Goal: Task Accomplishment & Management: Manage account settings

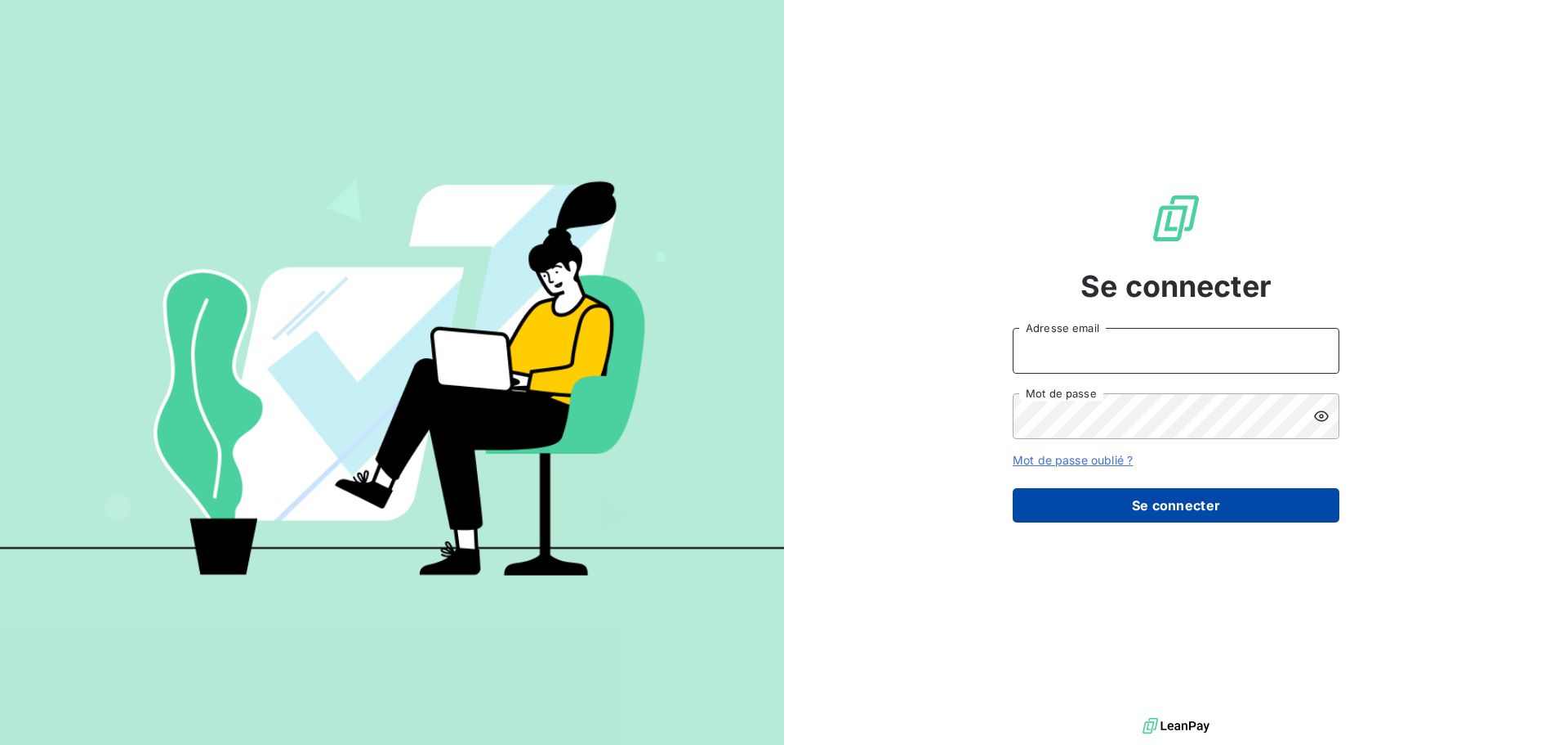
type input "[EMAIL_ADDRESS][DOMAIN_NAME]"
click at [1189, 508] on button "Se connecter" at bounding box center [1176, 505] width 327 height 34
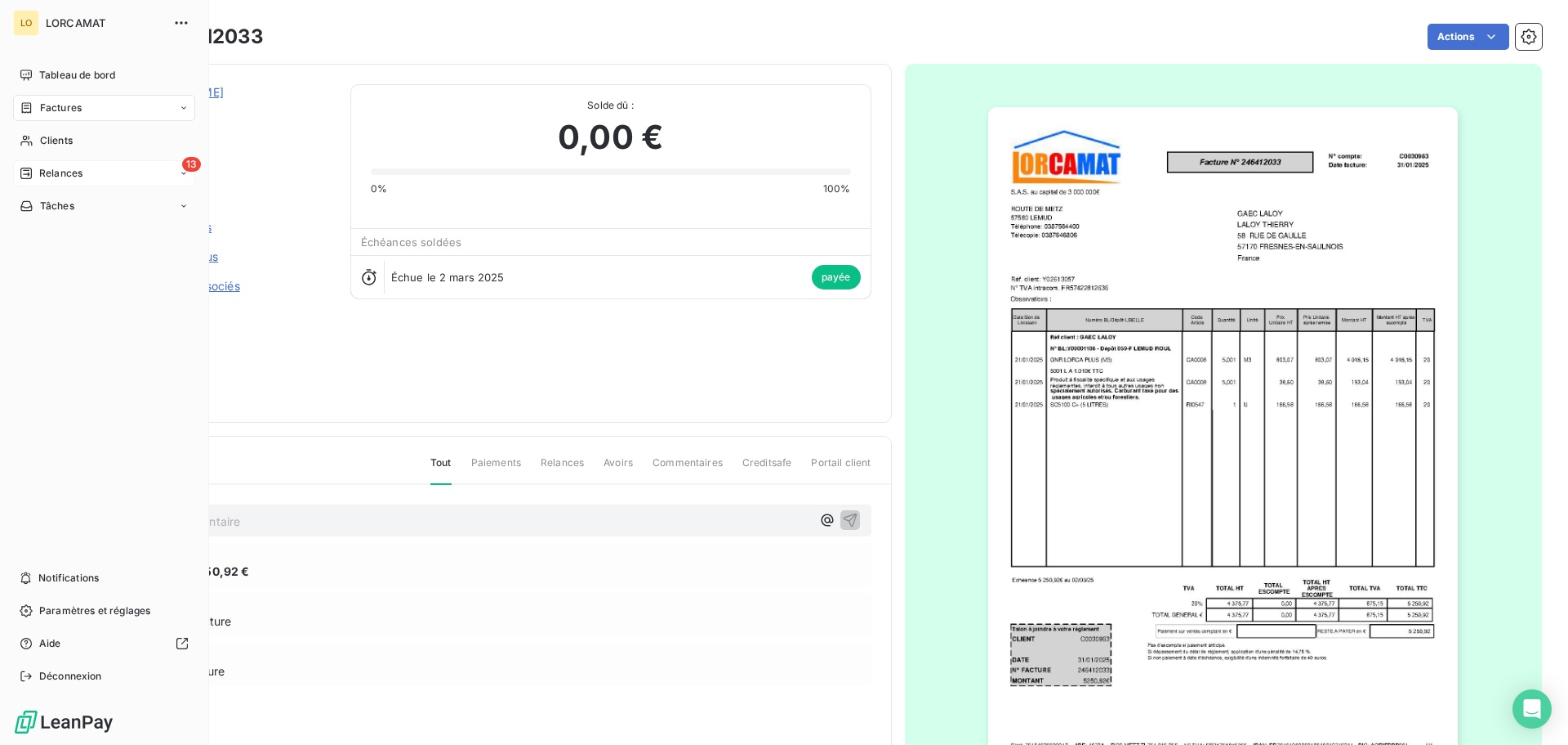
click at [36, 167] on div "Relances" at bounding box center [51, 173] width 63 height 15
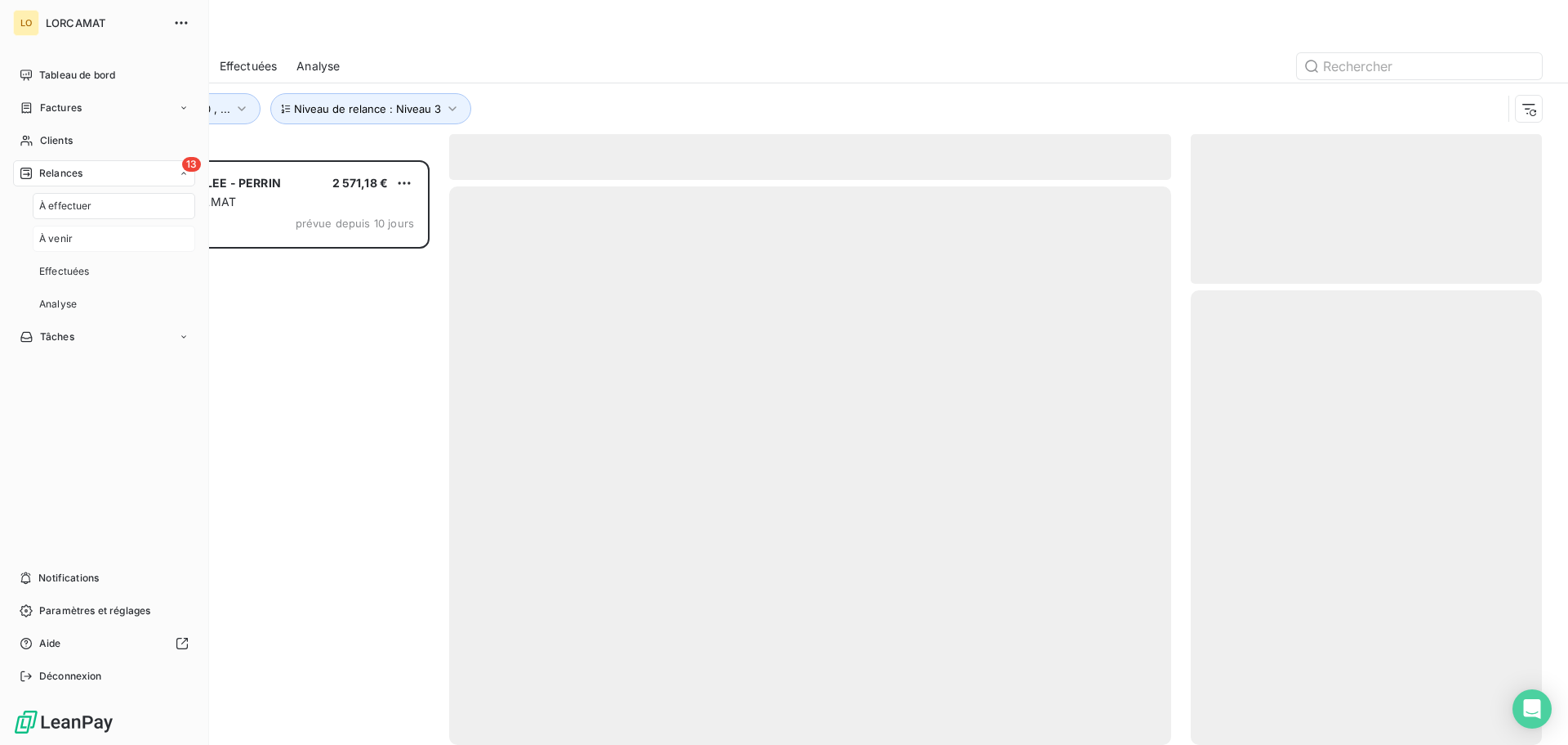
scroll to position [572, 339]
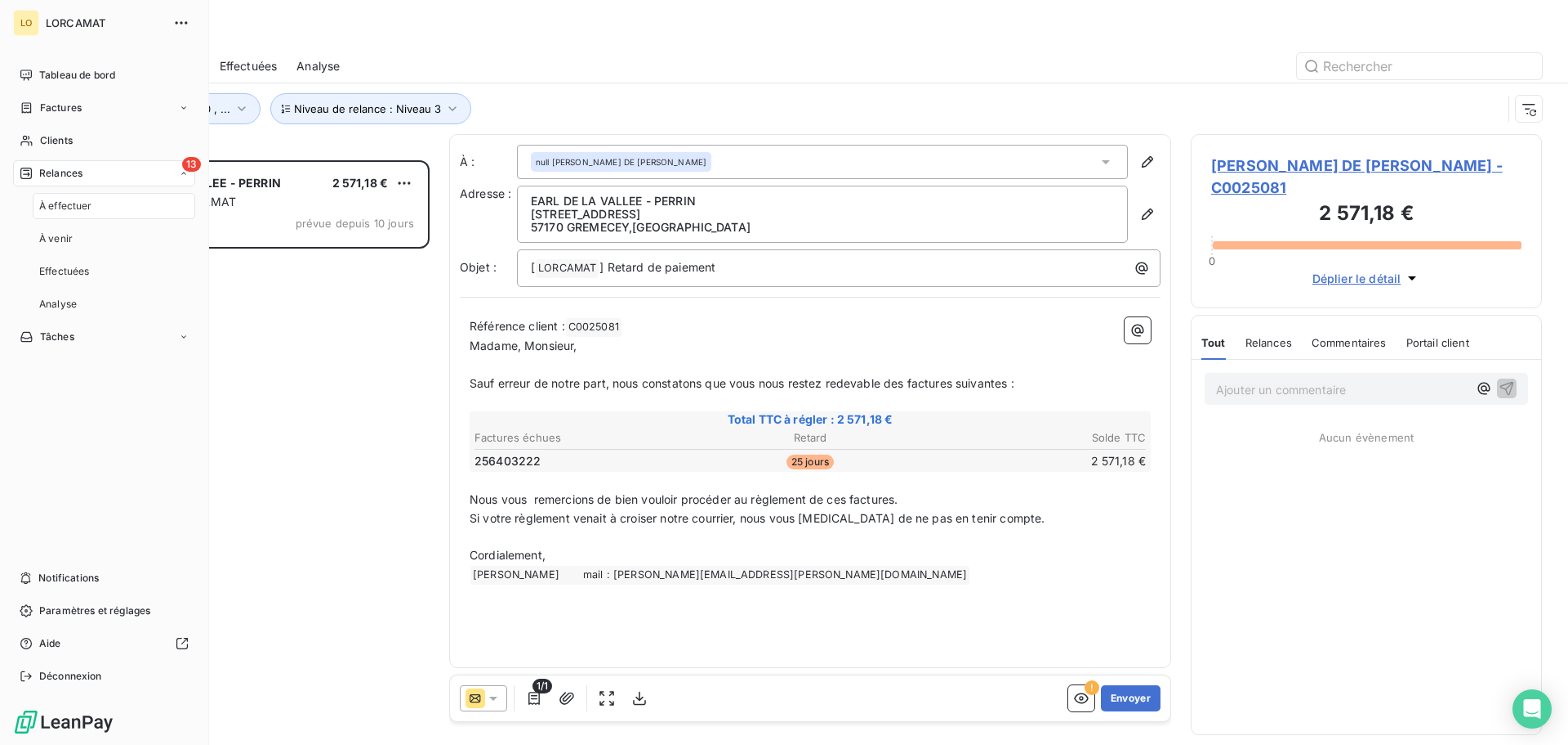
click at [89, 210] on span "À effectuer" at bounding box center [65, 205] width 53 height 15
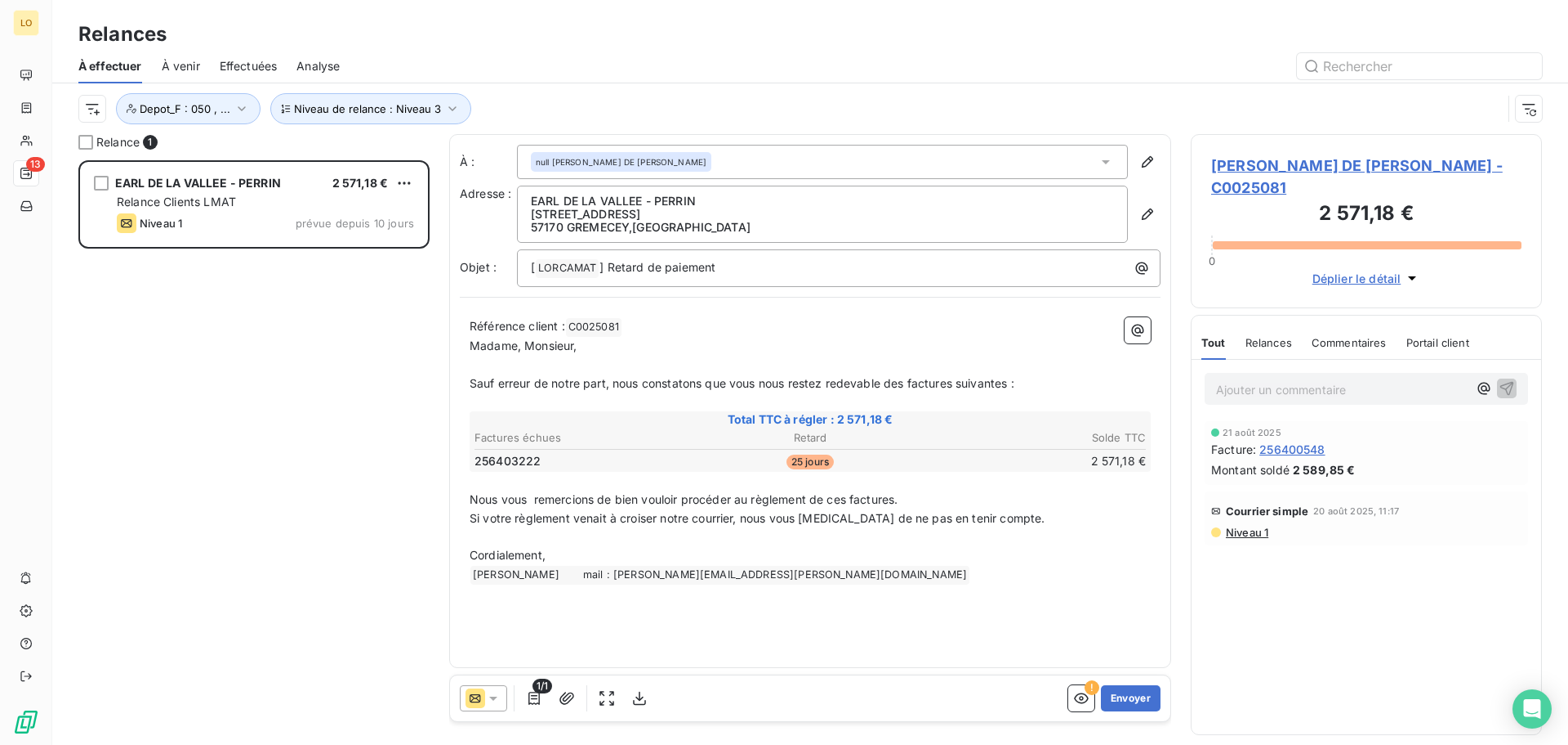
click at [325, 494] on div "[PERSON_NAME] DE [PERSON_NAME] 2 571,18 € Relance Clients LMAT Niveau 1 prévue …" at bounding box center [254, 452] width 351 height 585
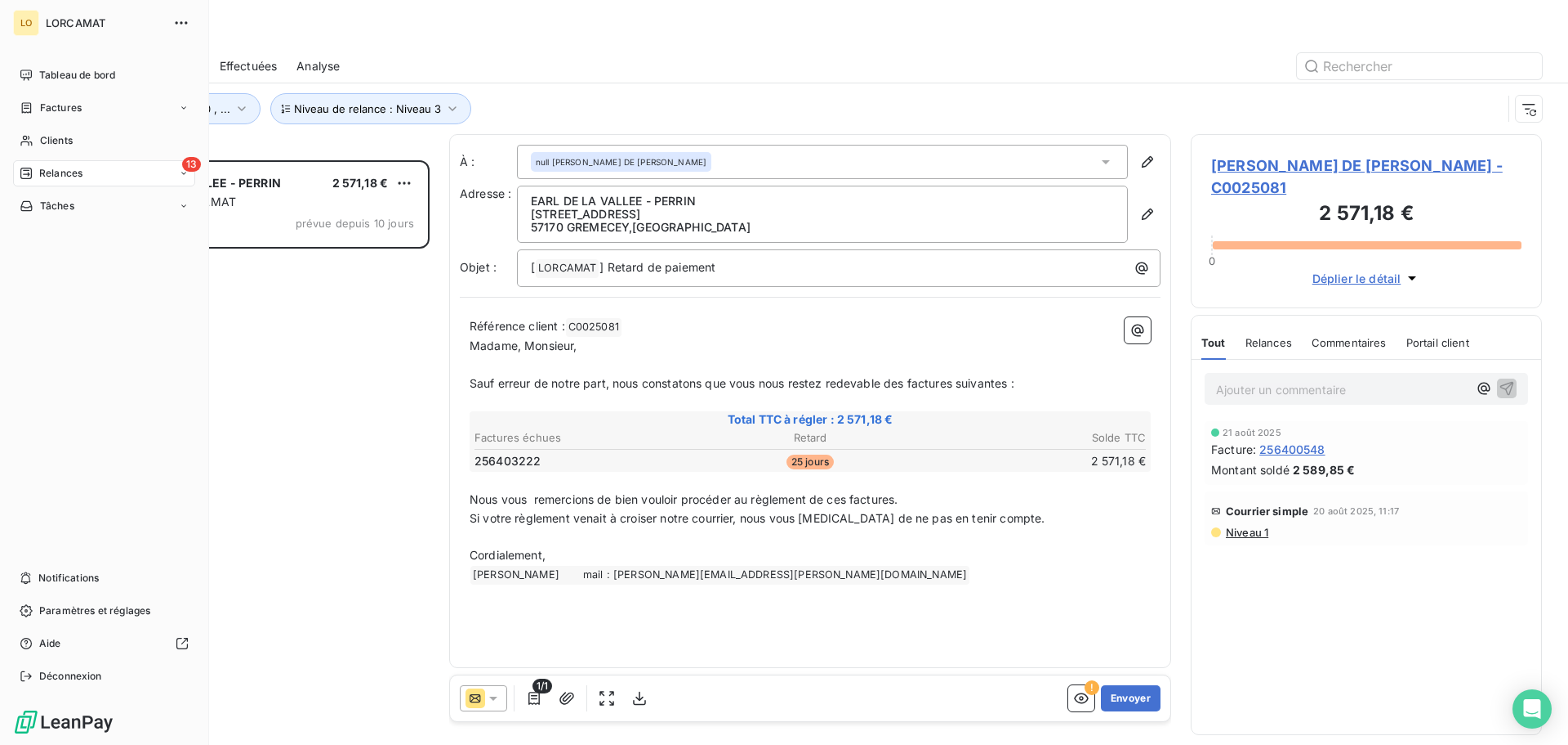
click at [151, 175] on div "13 Relances" at bounding box center [103, 173] width 182 height 26
click at [119, 270] on div "Effectuées" at bounding box center [114, 271] width 162 height 26
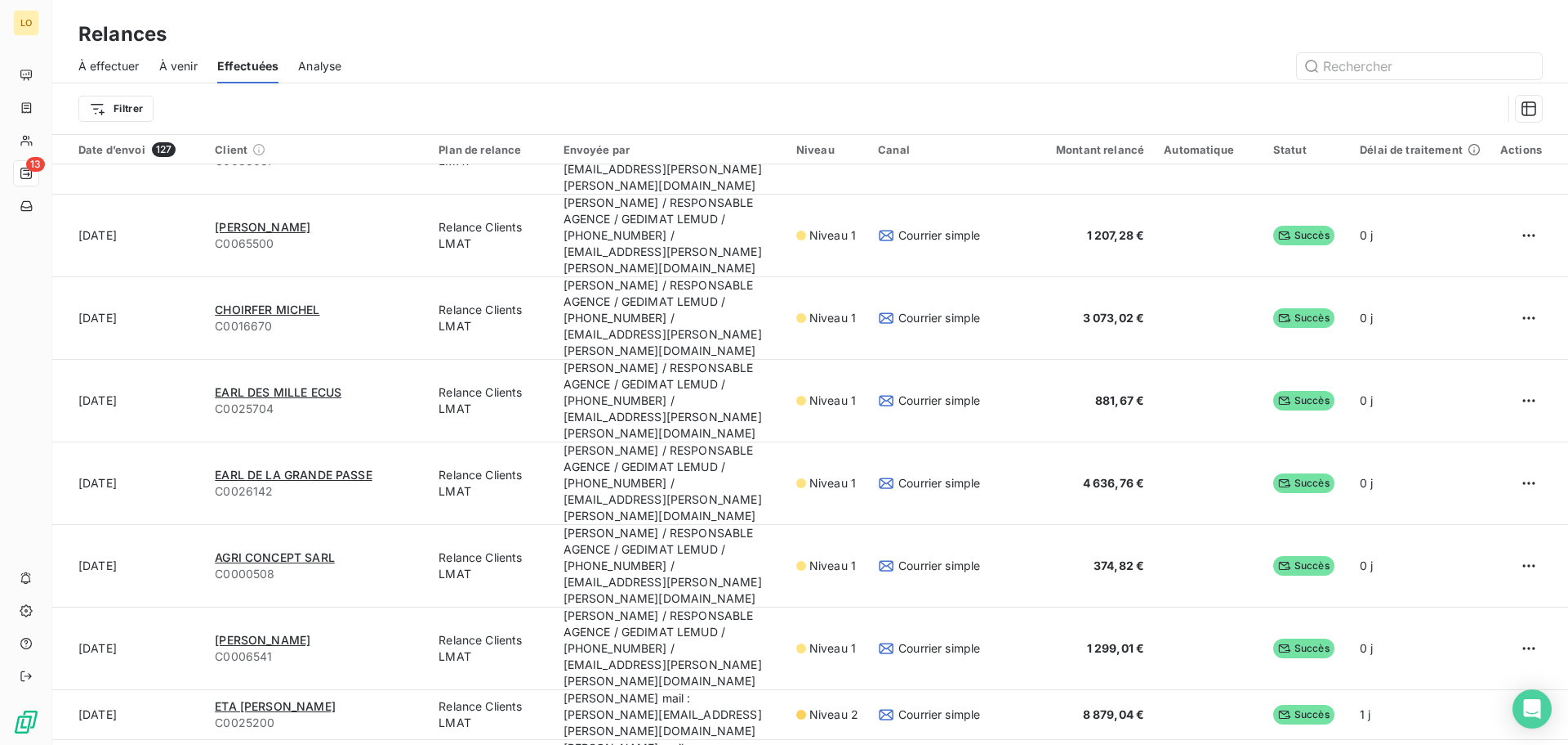
scroll to position [980, 0]
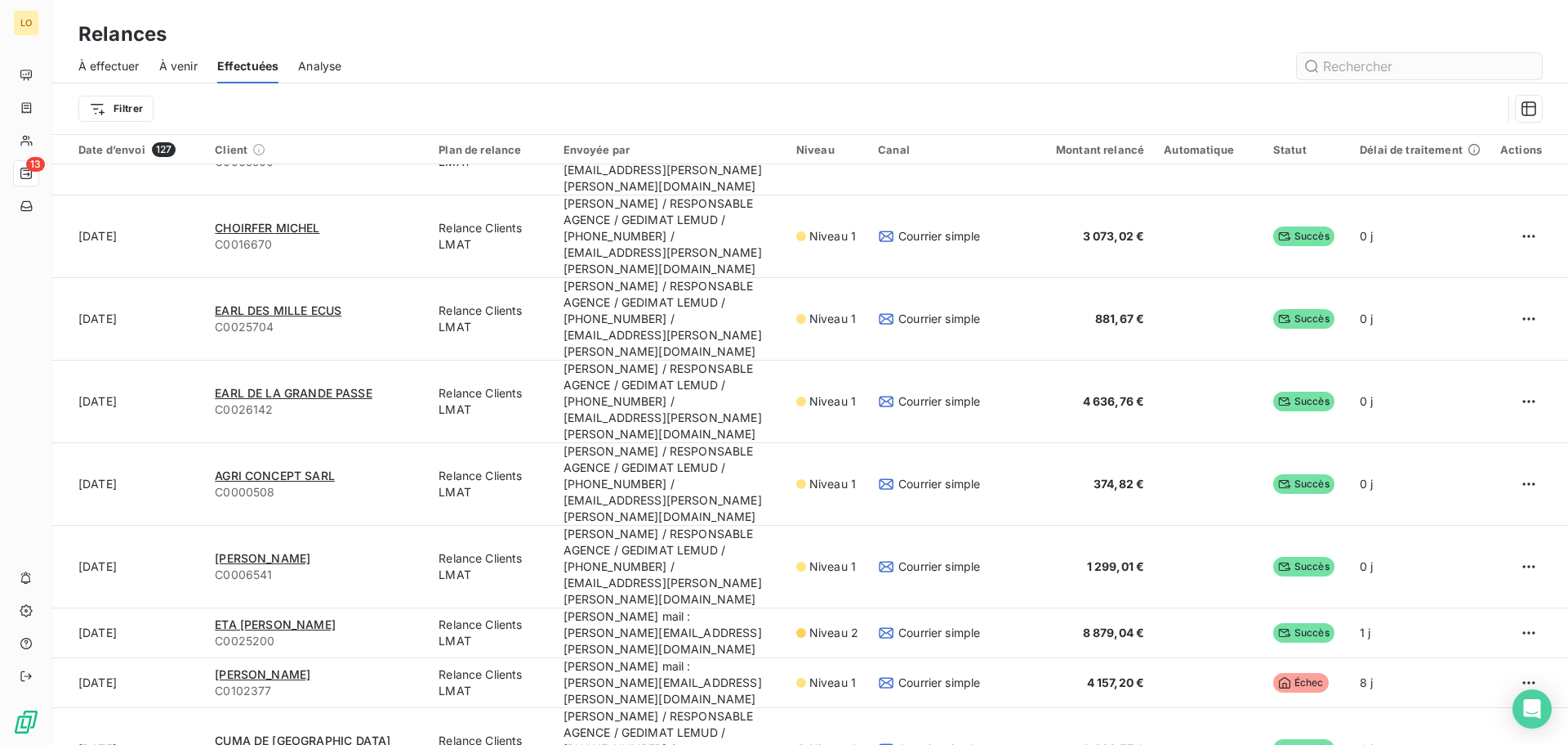
click at [1368, 58] on input "text" at bounding box center [1419, 66] width 245 height 26
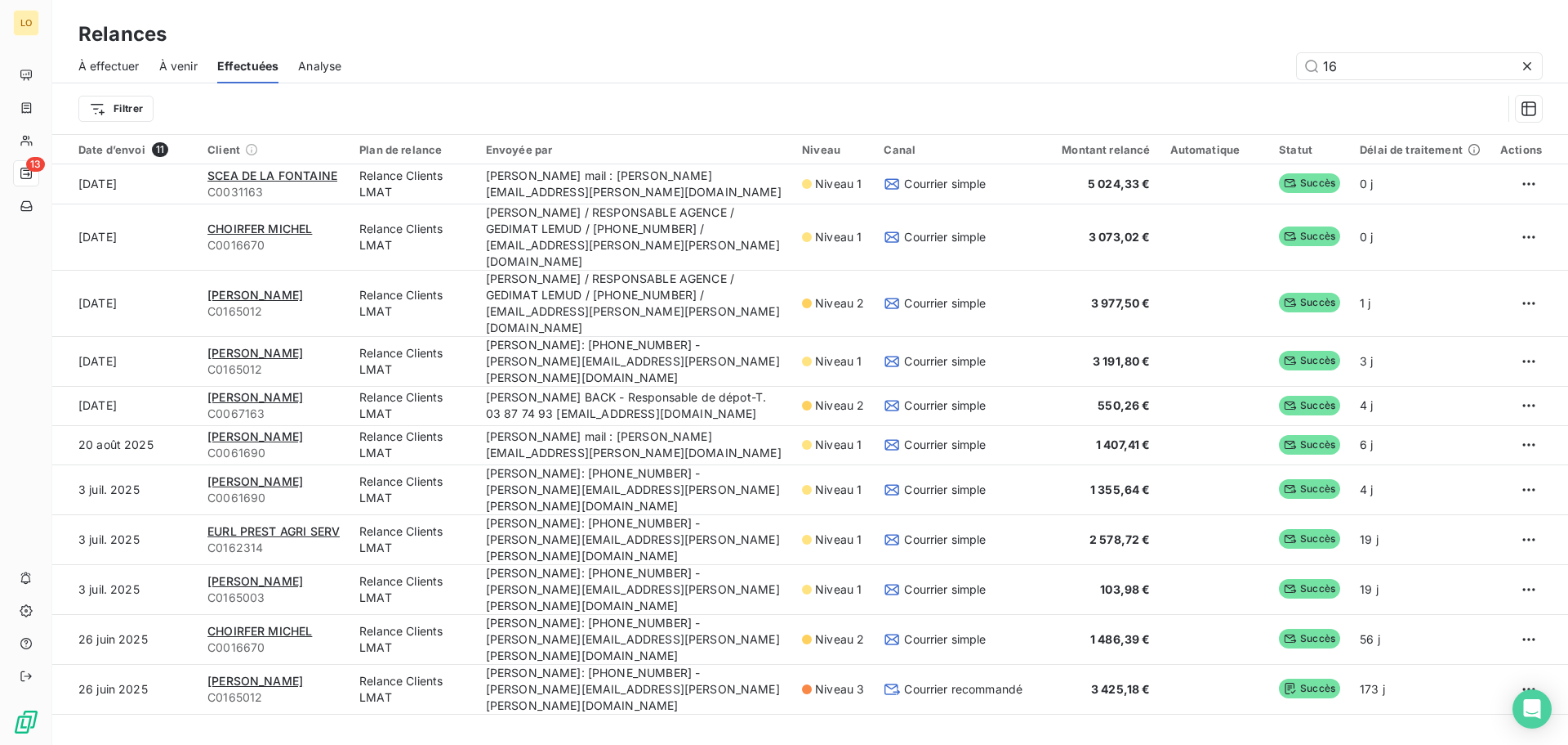
scroll to position [0, 0]
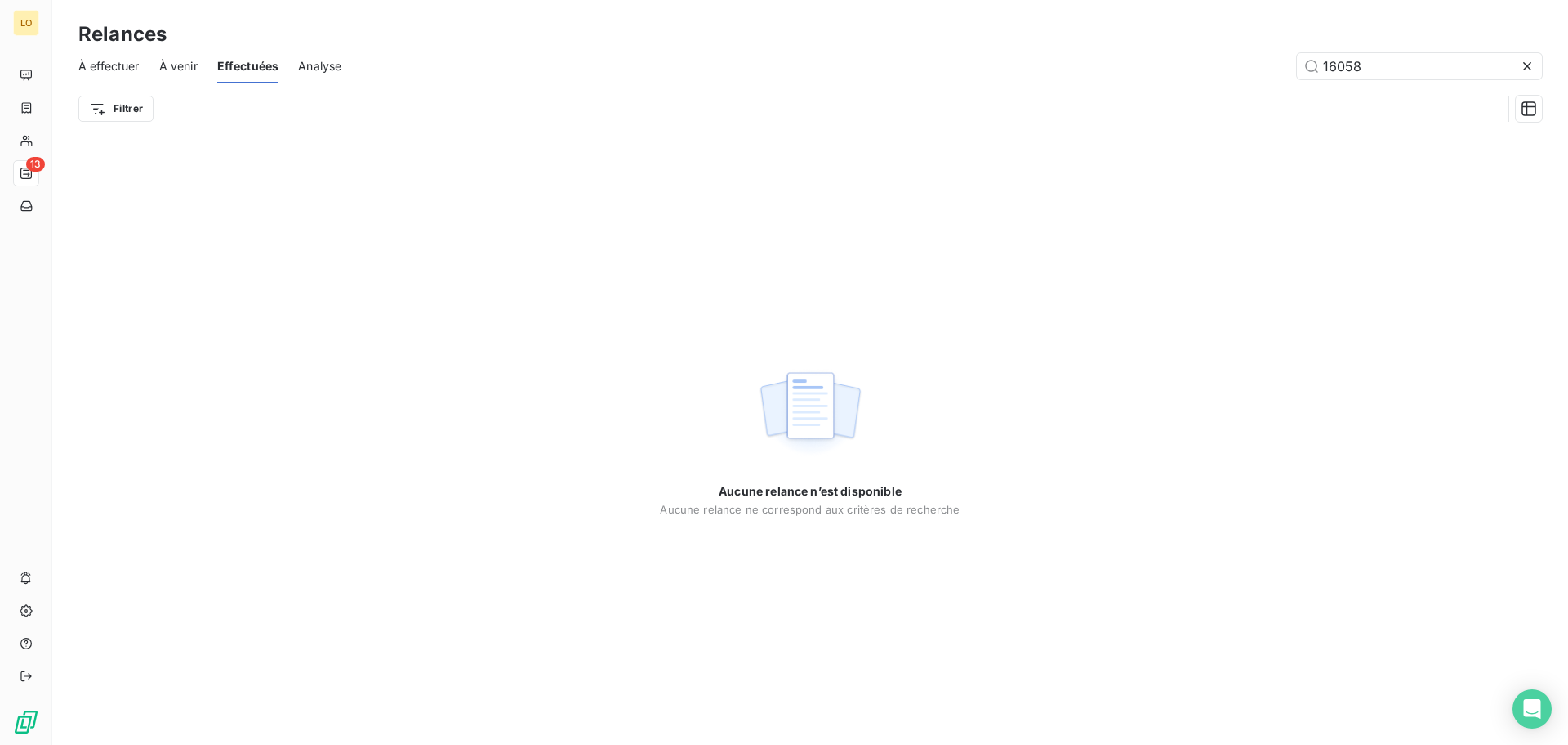
type input "160581"
drag, startPoint x: 1374, startPoint y: 65, endPoint x: 1260, endPoint y: 64, distance: 114.0
click at [1260, 65] on div "160581" at bounding box center [951, 66] width 1181 height 26
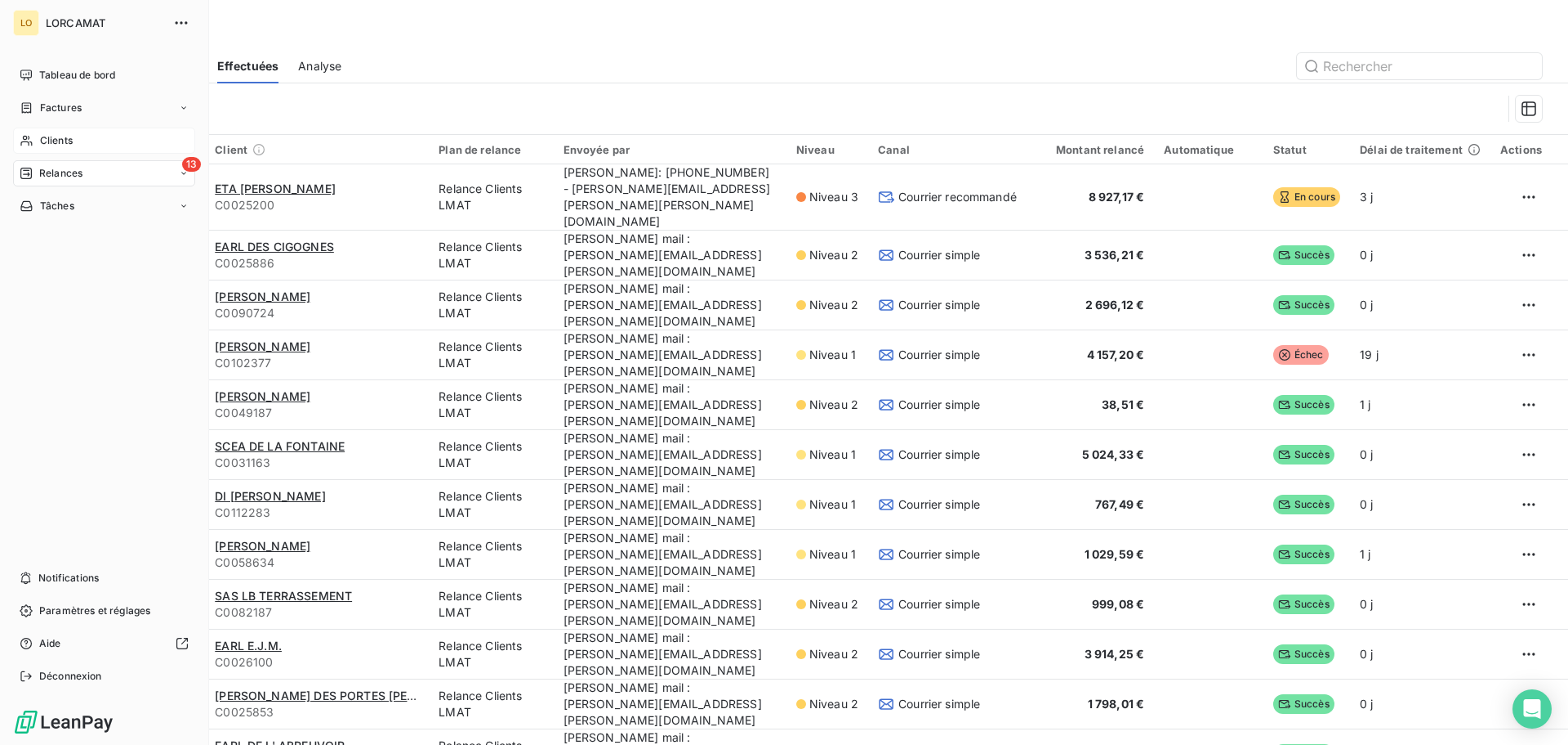
click at [34, 135] on div "Clients" at bounding box center [103, 140] width 182 height 26
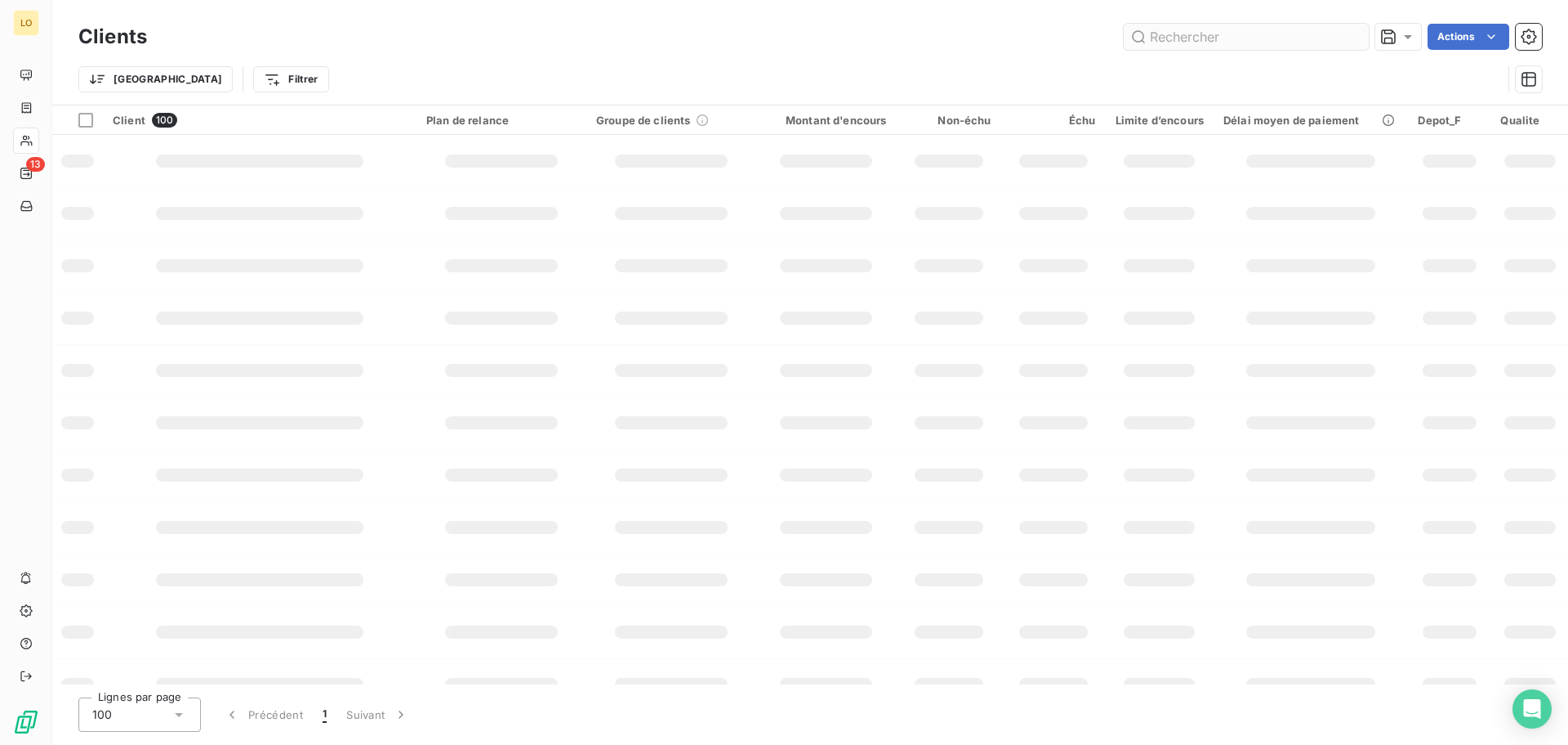
click at [1204, 34] on input "text" at bounding box center [1246, 36] width 245 height 26
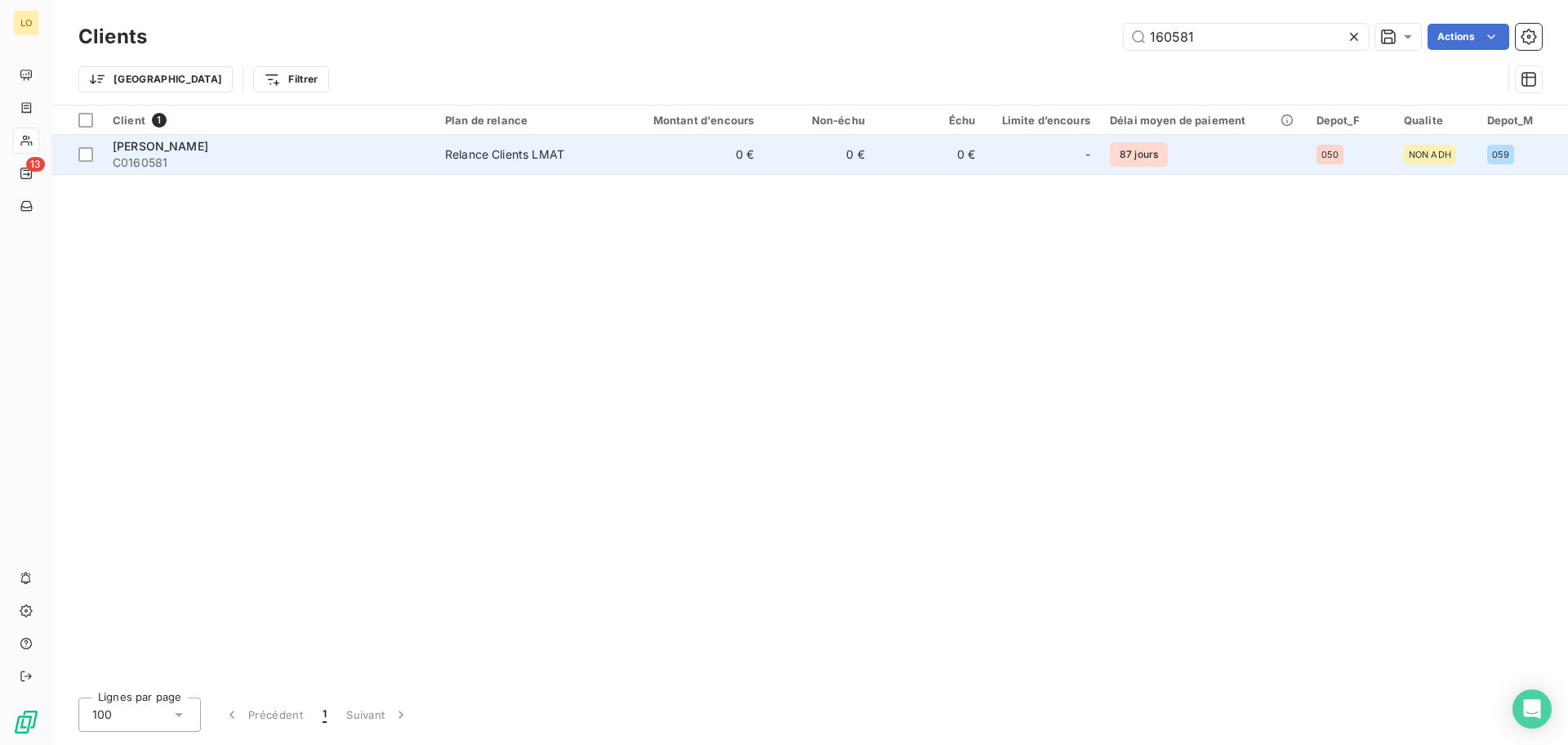
type input "160581"
click at [275, 155] on span "C0160581" at bounding box center [269, 162] width 313 height 17
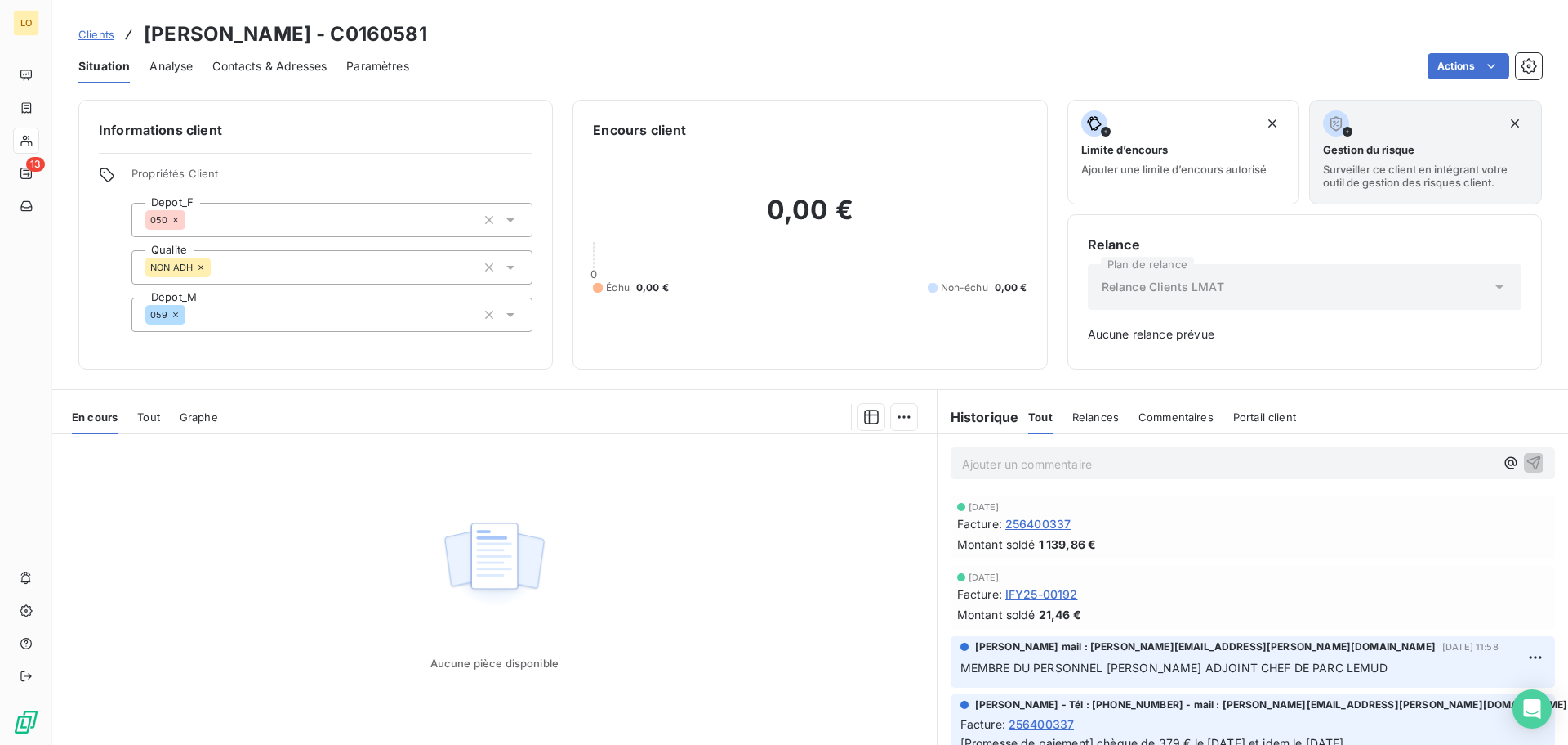
scroll to position [53, 0]
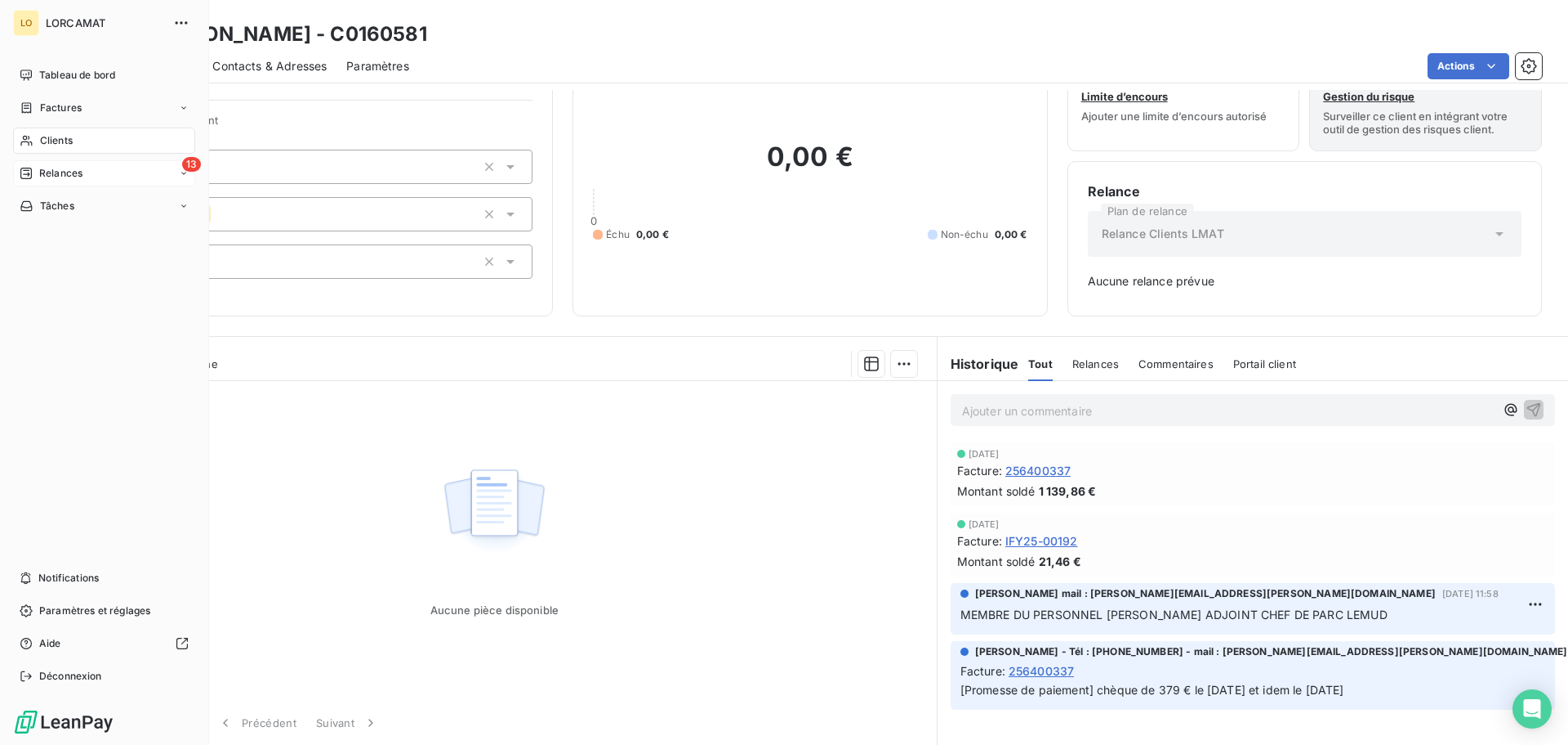
click at [62, 174] on span "Relances" at bounding box center [60, 173] width 44 height 15
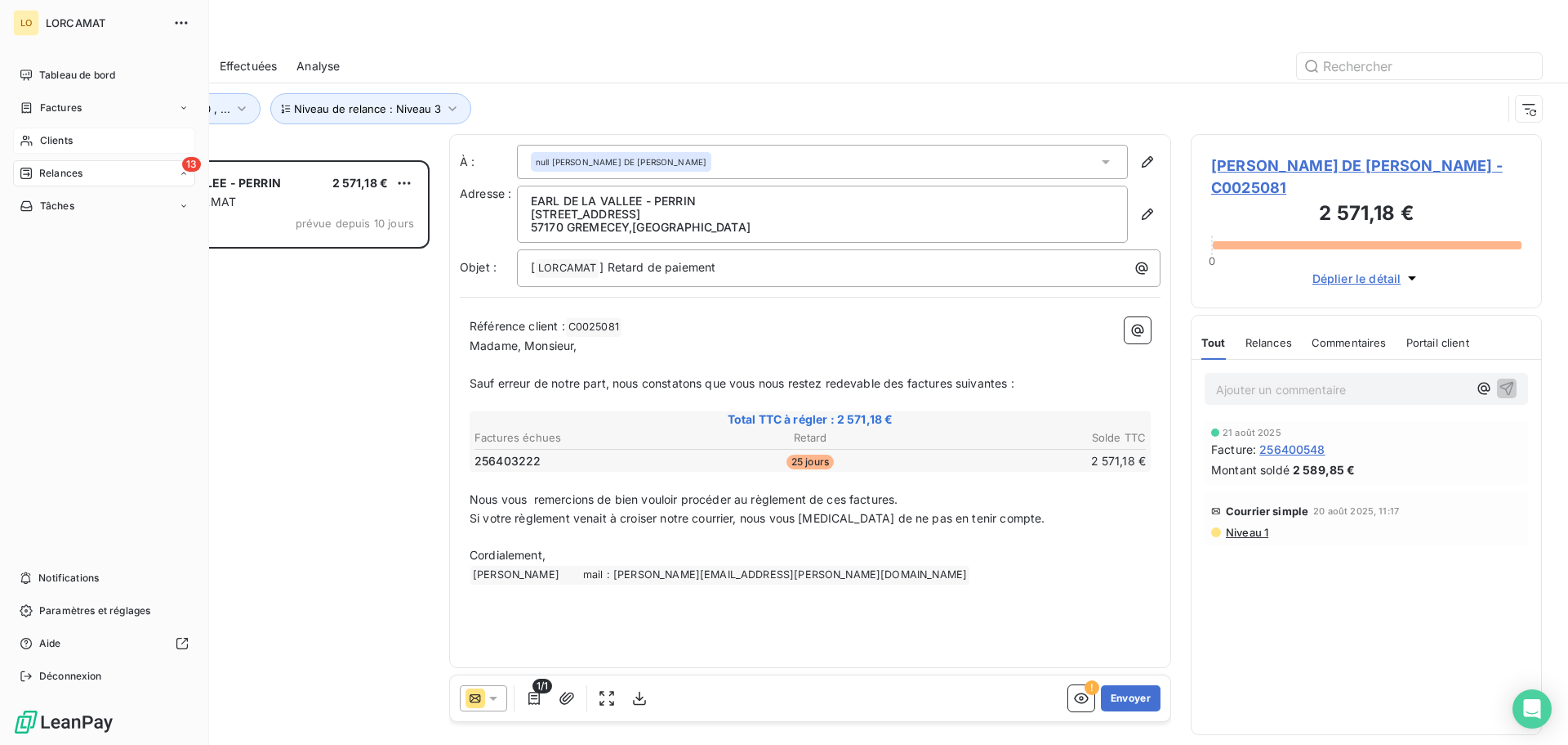
scroll to position [572, 339]
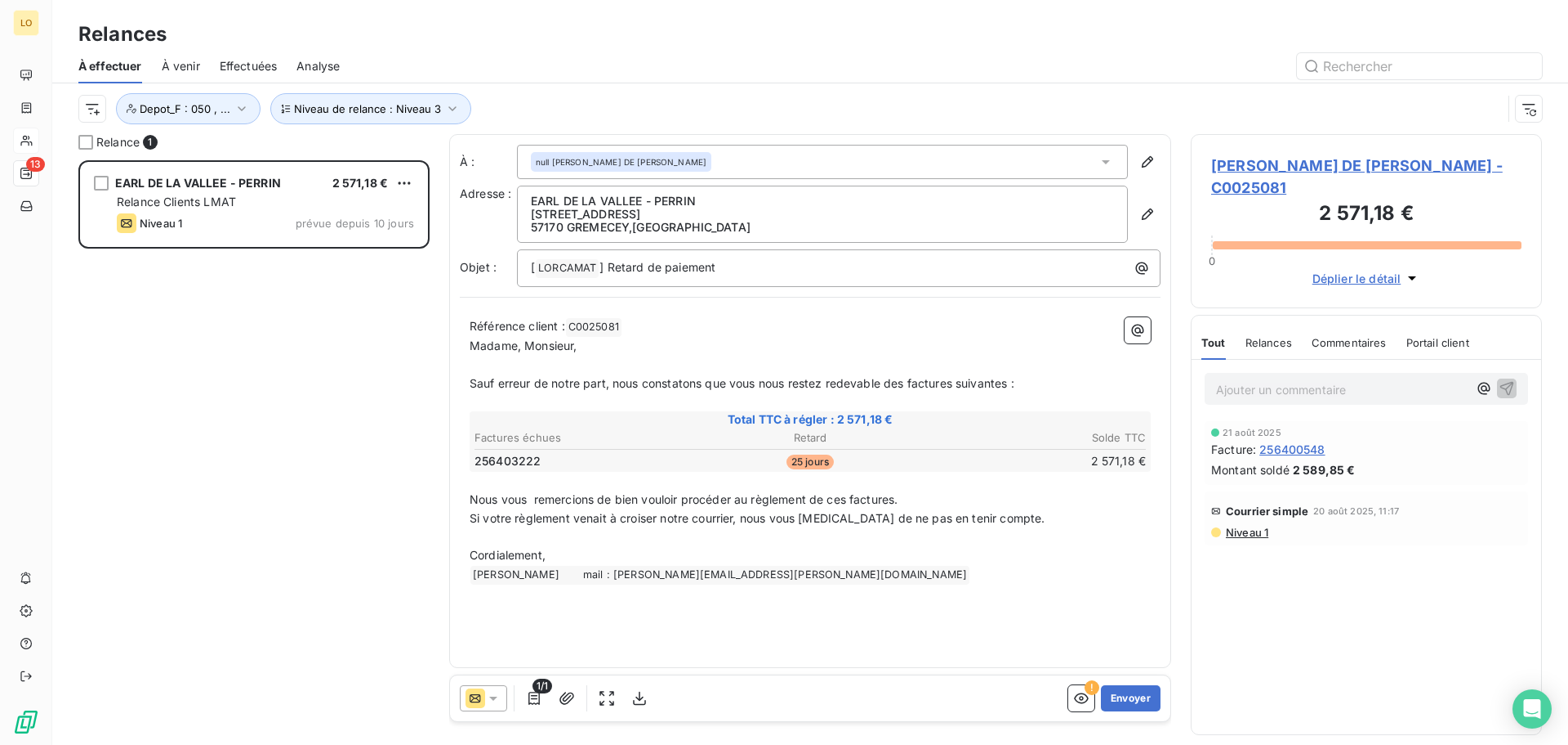
click at [1401, 161] on span "[PERSON_NAME] DE [PERSON_NAME] - C0025081" at bounding box center [1366, 176] width 310 height 44
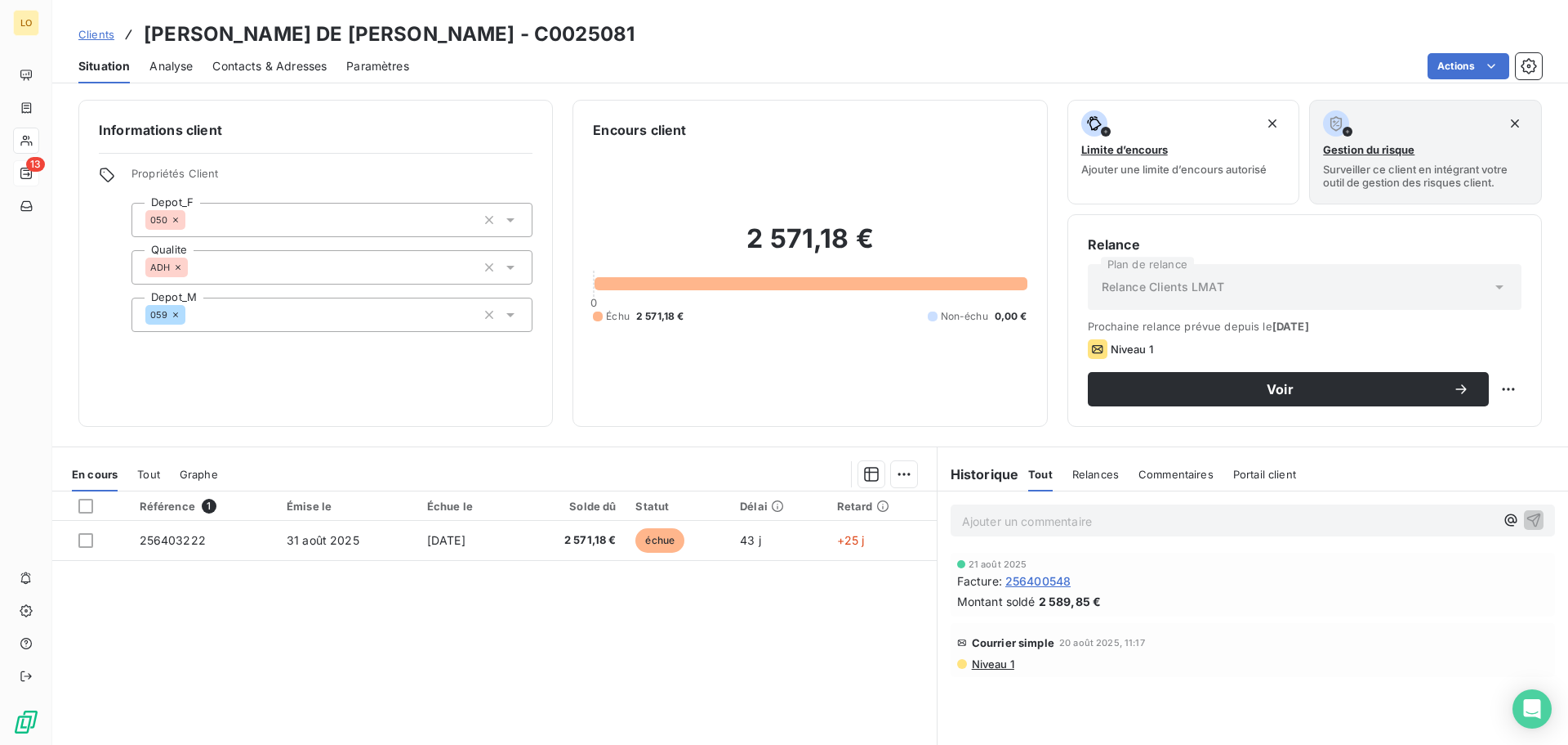
click at [89, 28] on span "Clients" at bounding box center [96, 34] width 36 height 13
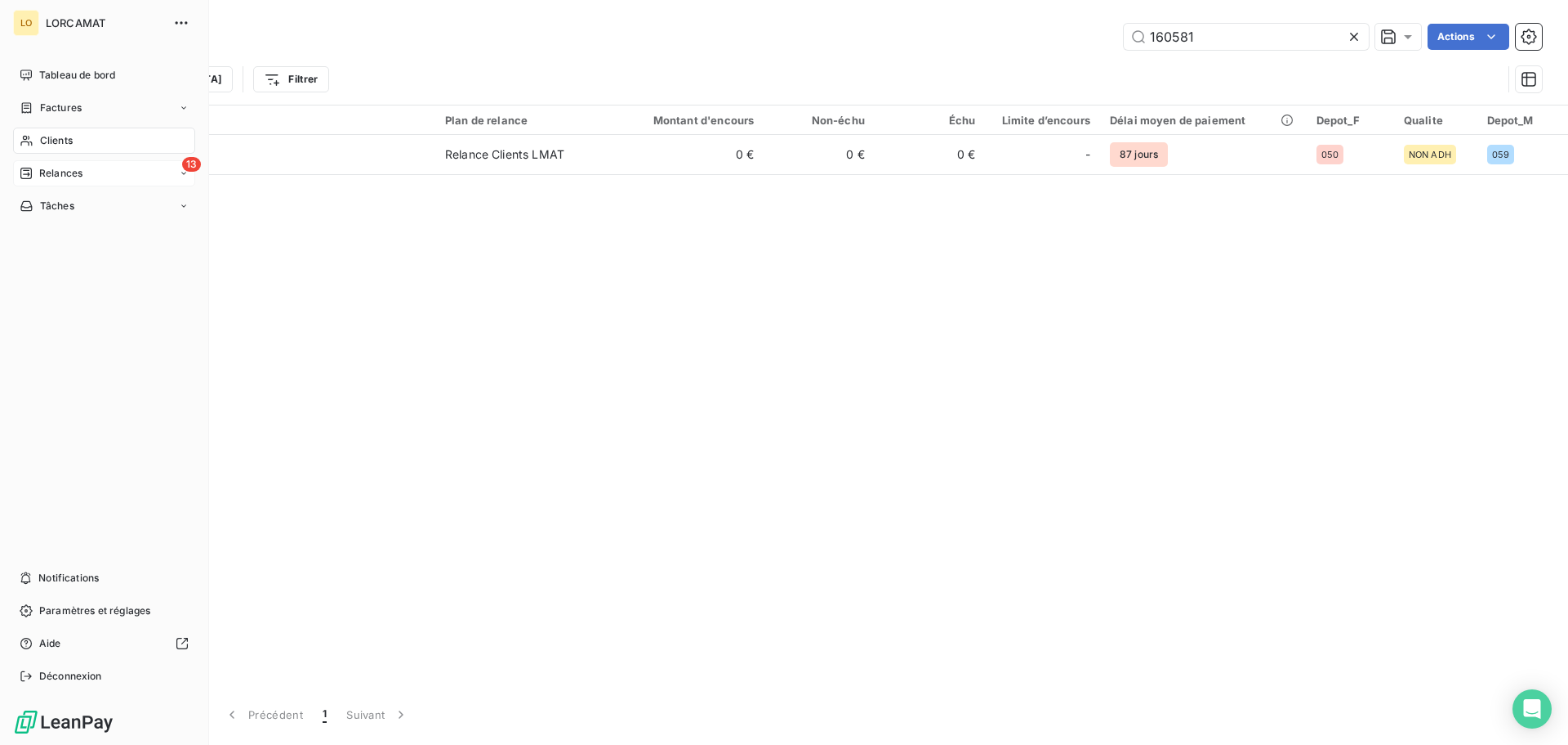
click at [54, 167] on span "Relances" at bounding box center [60, 173] width 44 height 15
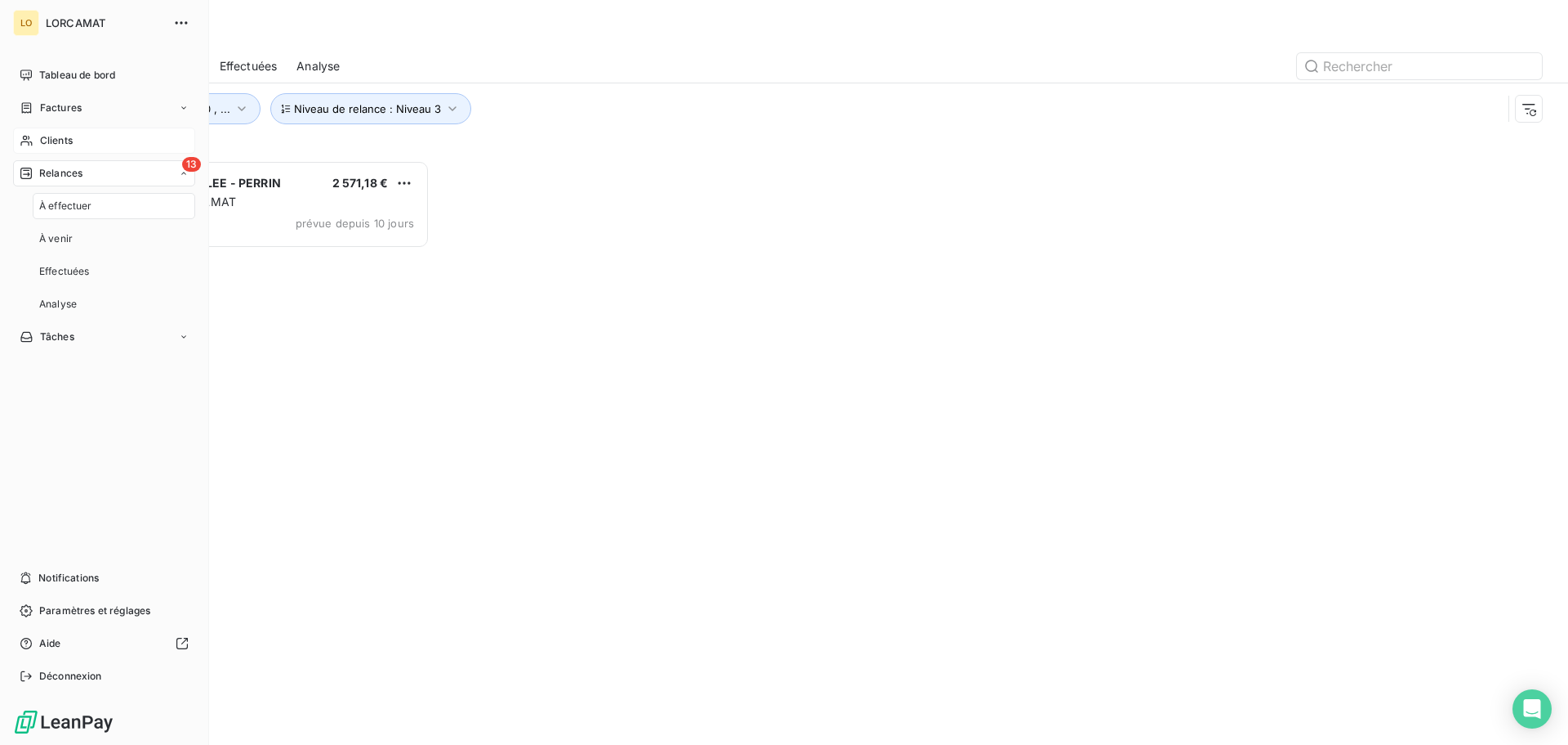
scroll to position [572, 339]
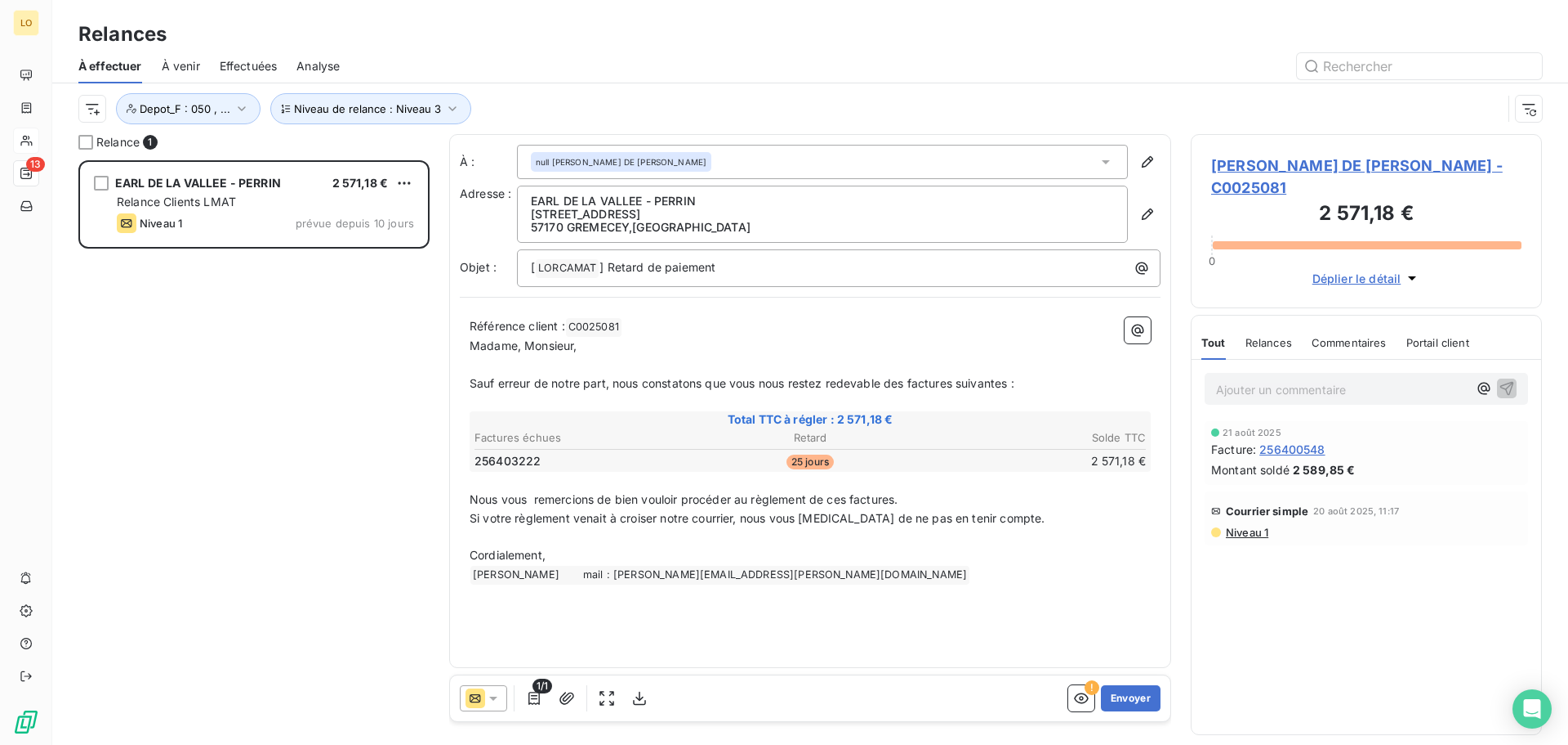
click at [284, 417] on div "[PERSON_NAME] DE [PERSON_NAME] 2 571,18 € Relance Clients LMAT Niveau 1 prévue …" at bounding box center [254, 452] width 351 height 585
click at [1137, 700] on button "Envoyer" at bounding box center [1131, 697] width 59 height 26
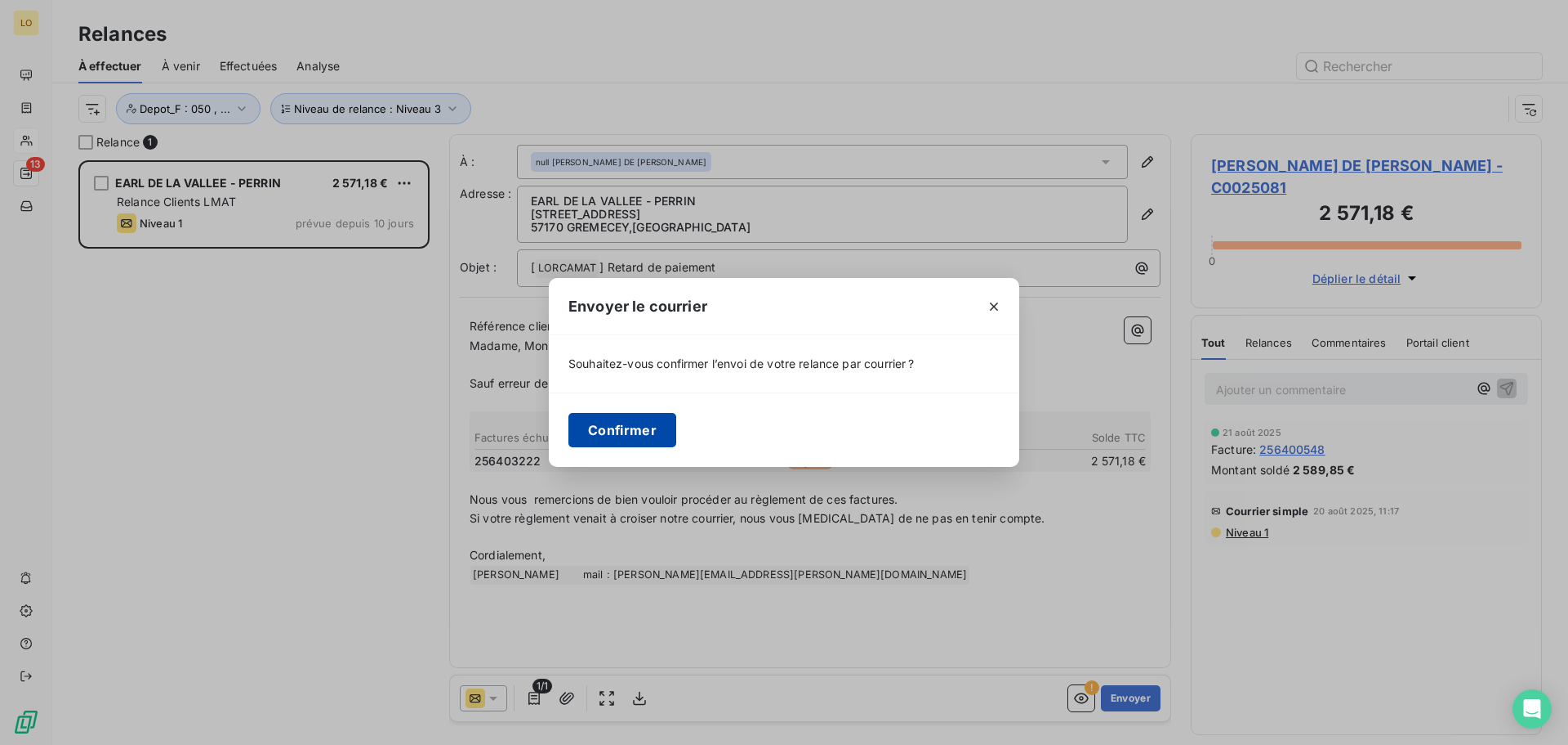
click at [611, 420] on button "Confirmer" at bounding box center [622, 429] width 108 height 34
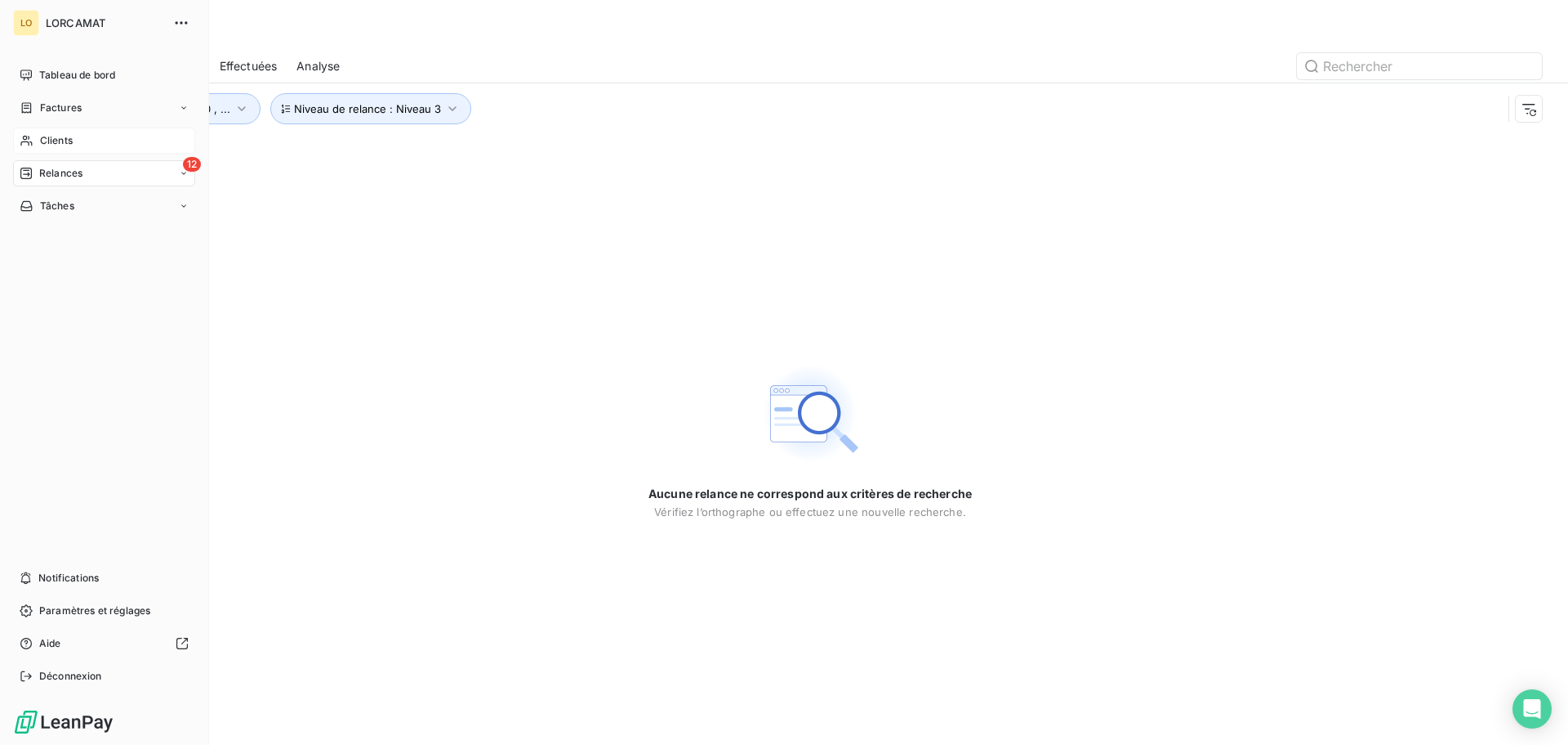
click at [67, 169] on span "Relances" at bounding box center [60, 173] width 44 height 15
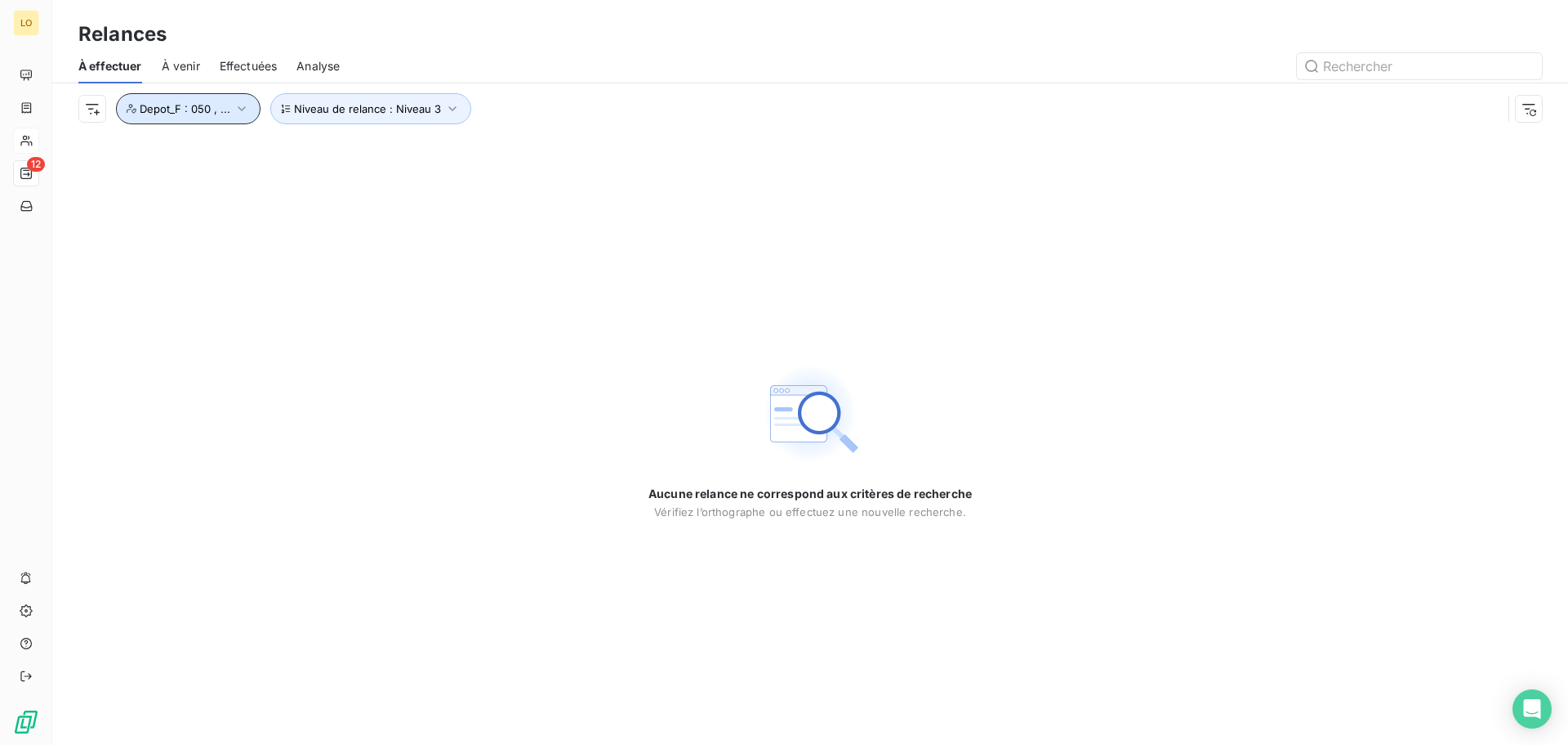
click at [192, 105] on span "Depot_F : 050 , ..." at bounding box center [185, 108] width 90 height 13
click at [190, 105] on span "Depot_F : 050 , ..." at bounding box center [185, 108] width 90 height 13
